Goal: Navigation & Orientation: Find specific page/section

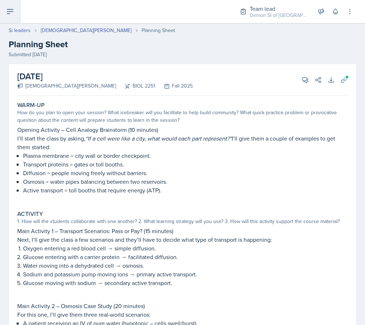
click at [3, 18] on button at bounding box center [10, 11] width 21 height 23
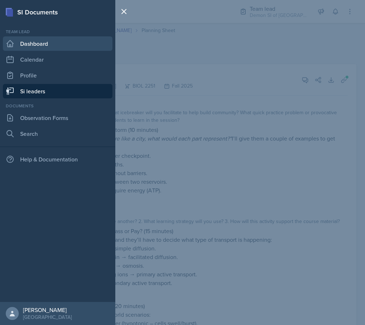
click at [43, 44] on link "Dashboard" at bounding box center [57, 43] width 109 height 14
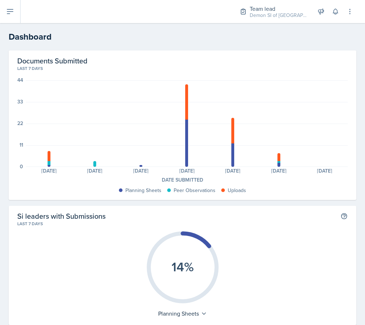
click at [276, 155] on div "Planning Sheets: 1 Peer Observations: 2 Uploads: 5 Planning Sheets: 0 Peer Obse…" at bounding box center [186, 123] width 321 height 86
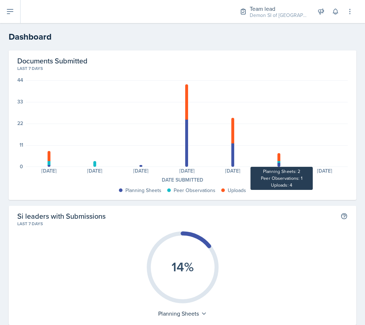
click at [273, 154] on div "Planning Sheets: 1 Peer Observations: 2 Uploads: 5 Planning Sheets: 0 Peer Obse…" at bounding box center [186, 123] width 321 height 86
click at [278, 157] on div at bounding box center [278, 157] width 3 height 8
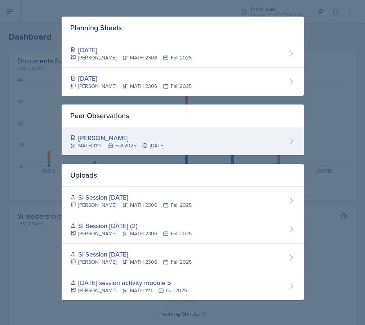
click at [164, 140] on div "[PERSON_NAME]" at bounding box center [117, 138] width 94 height 10
